Goal: Information Seeking & Learning: Learn about a topic

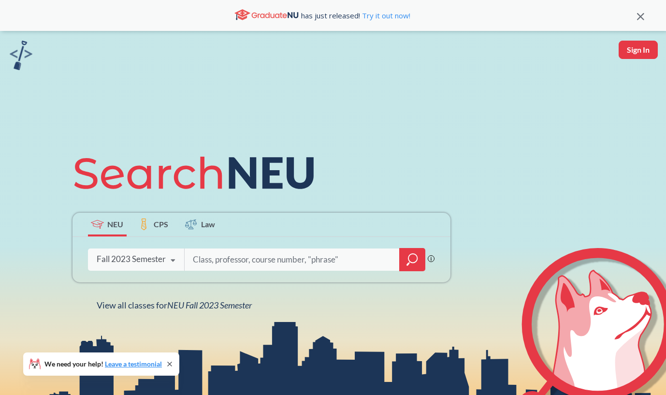
click at [227, 257] on input "search" at bounding box center [292, 259] width 201 height 20
type input "cs5200"
click at [172, 263] on icon at bounding box center [173, 260] width 18 height 27
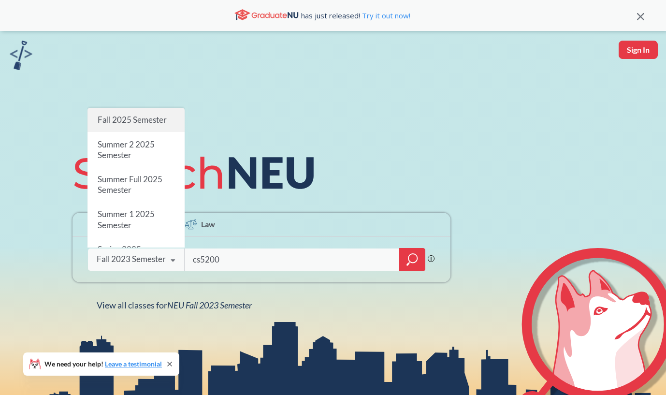
click at [149, 125] on span "Fall 2025 Semester" at bounding box center [131, 120] width 69 height 10
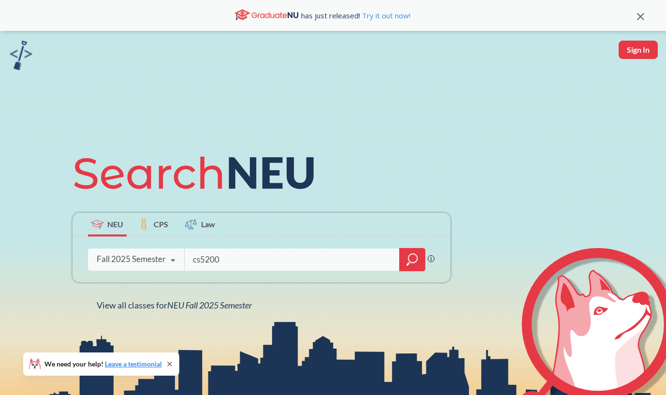
click at [413, 257] on icon "magnifying glass" at bounding box center [413, 260] width 12 height 14
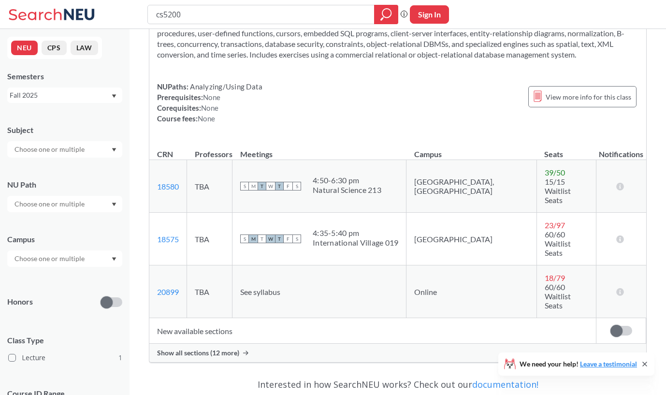
scroll to position [73, 0]
click at [214, 347] on span "Show all sections (12 more)" at bounding box center [198, 351] width 82 height 9
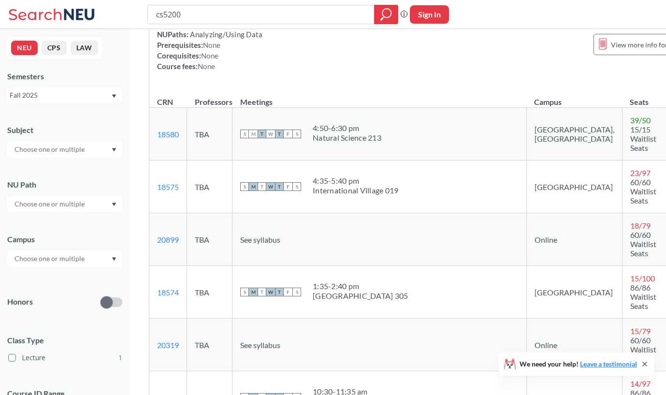
scroll to position [0, 0]
